Goal: Information Seeking & Learning: Compare options

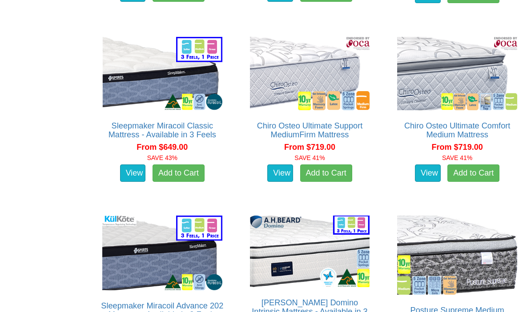
scroll to position [1390, 0]
click at [134, 165] on link "View" at bounding box center [133, 173] width 26 height 18
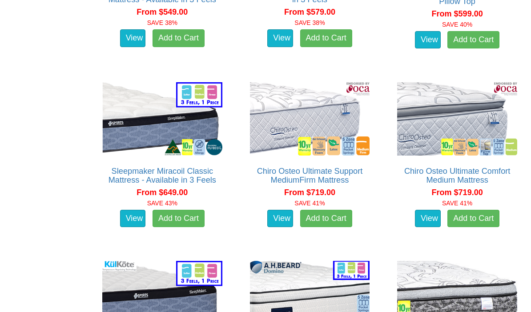
scroll to position [1344, 0]
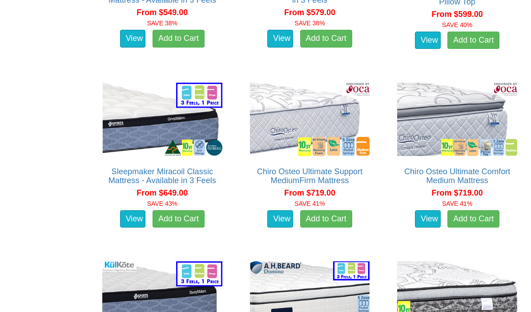
click at [427, 216] on link "View" at bounding box center [428, 219] width 26 height 18
